Goal: Find specific page/section: Find specific page/section

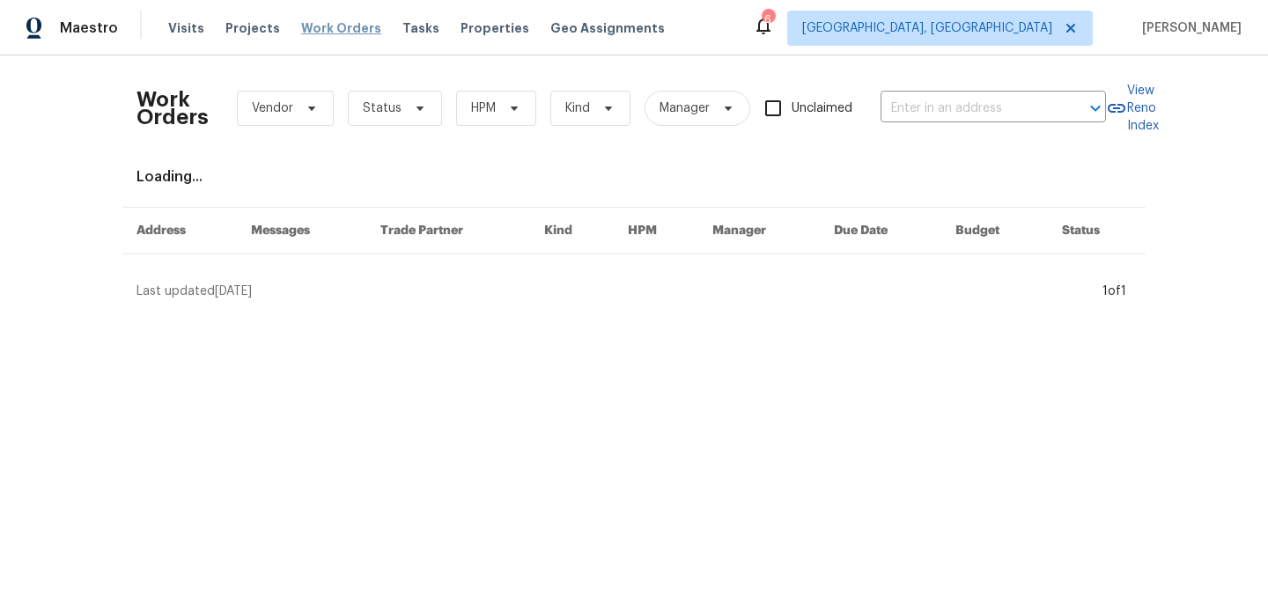
click at [335, 34] on span "Work Orders" at bounding box center [341, 28] width 80 height 18
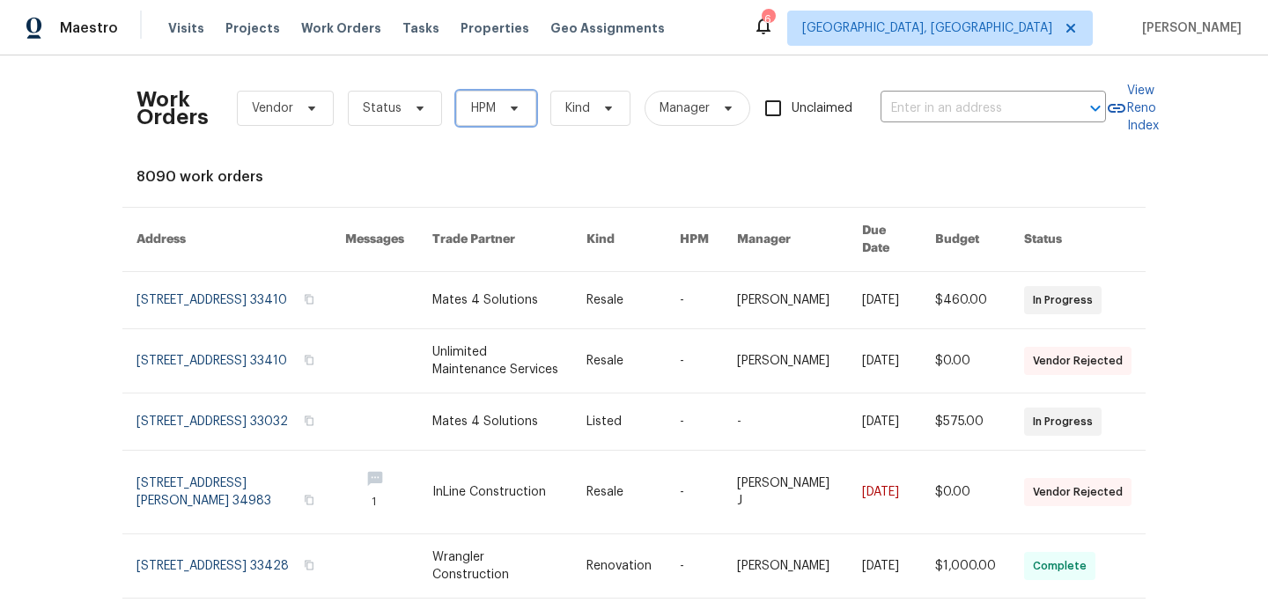
click at [496, 112] on span "HPM" at bounding box center [496, 108] width 80 height 35
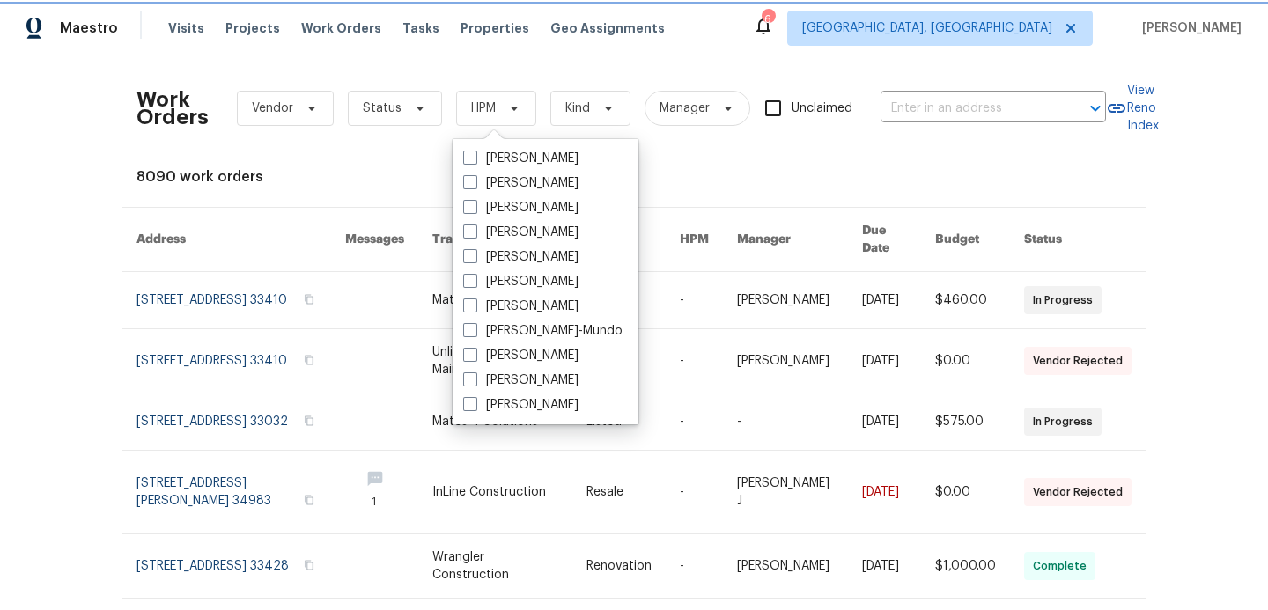
click at [497, 114] on span "HPM" at bounding box center [496, 108] width 80 height 35
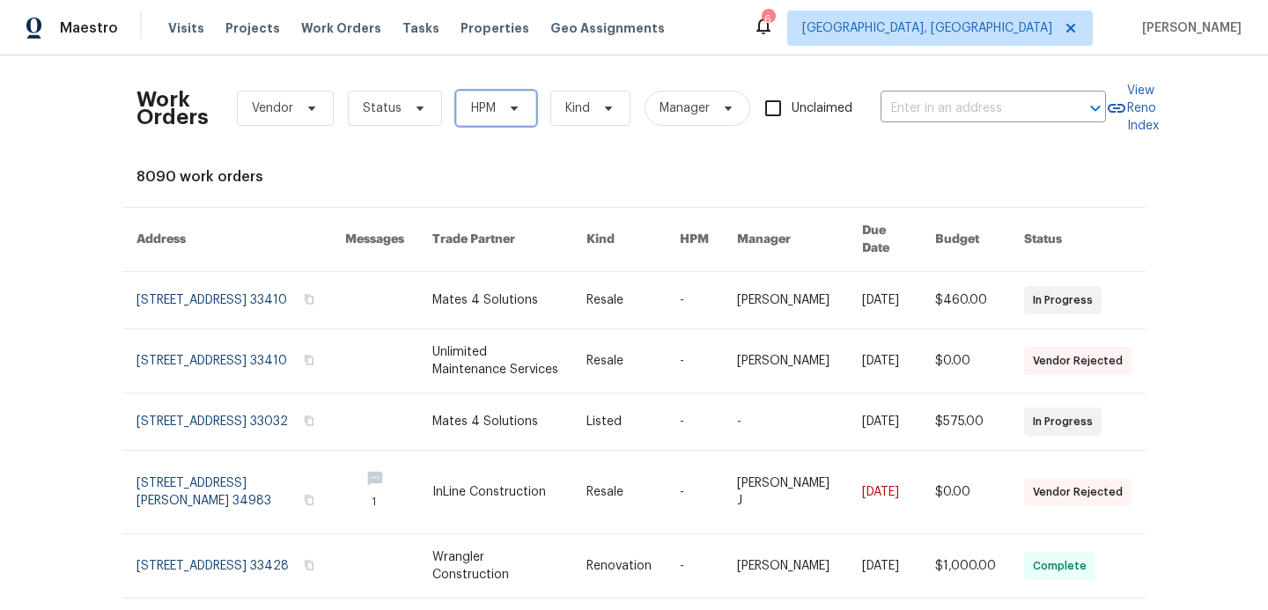
click at [502, 103] on span at bounding box center [511, 108] width 19 height 14
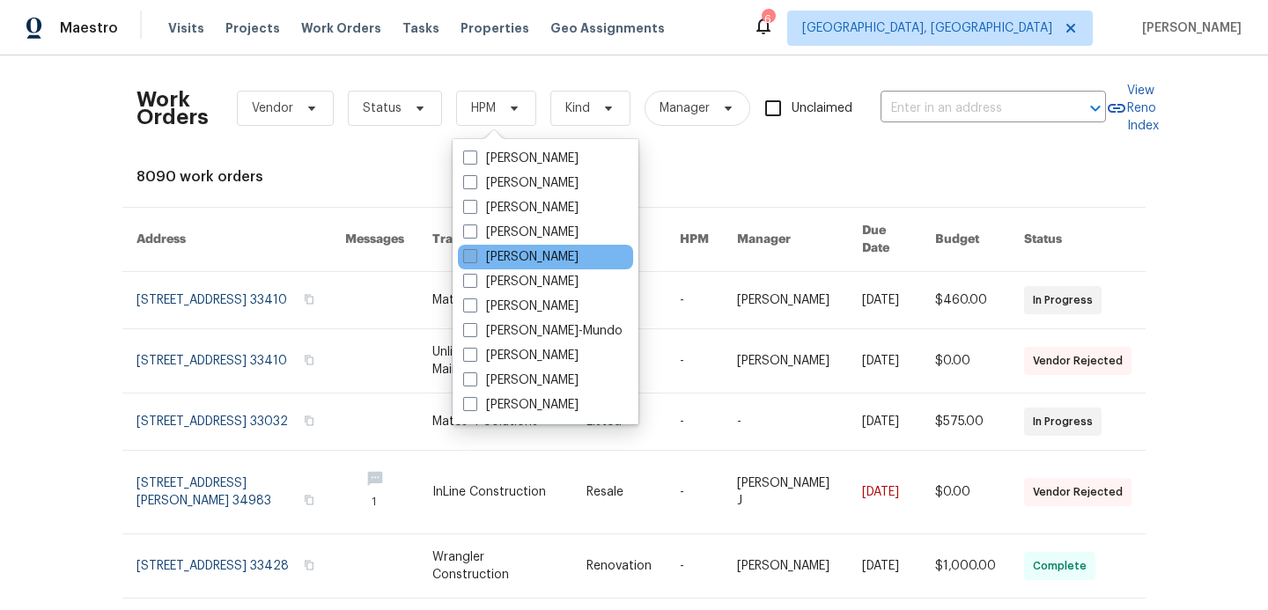
click at [474, 262] on span at bounding box center [470, 256] width 14 height 14
click at [474, 260] on input "[PERSON_NAME]" at bounding box center [468, 253] width 11 height 11
checkbox input "true"
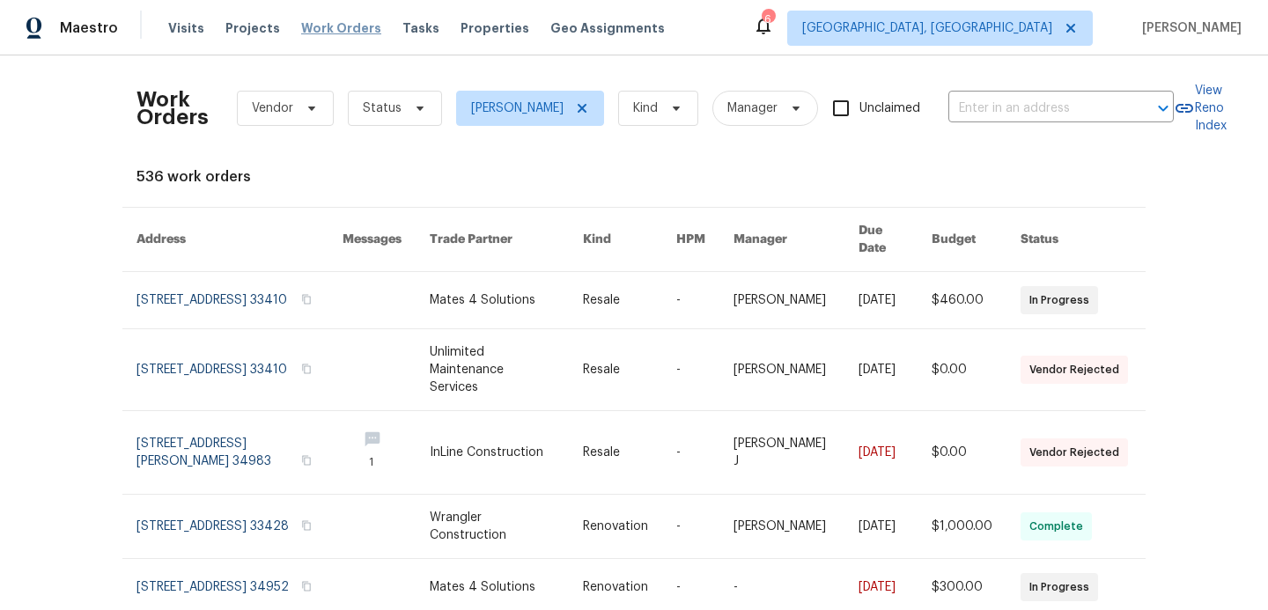
click at [306, 24] on span "Work Orders" at bounding box center [341, 28] width 80 height 18
